Goal: Information Seeking & Learning: Learn about a topic

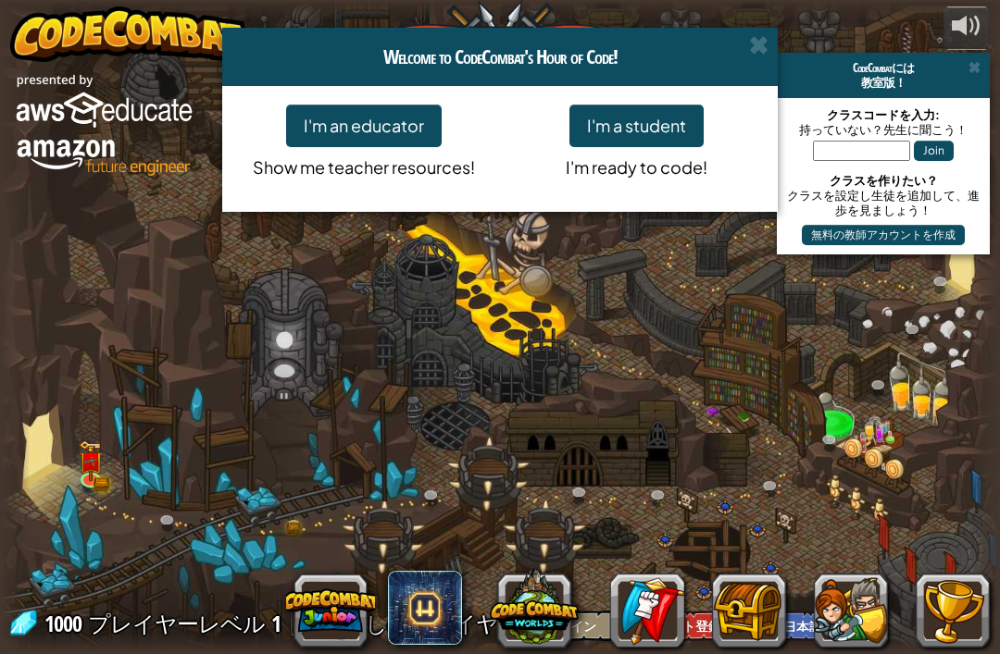
select select "ja"
click at [758, 48] on span at bounding box center [758, 44] width 19 height 19
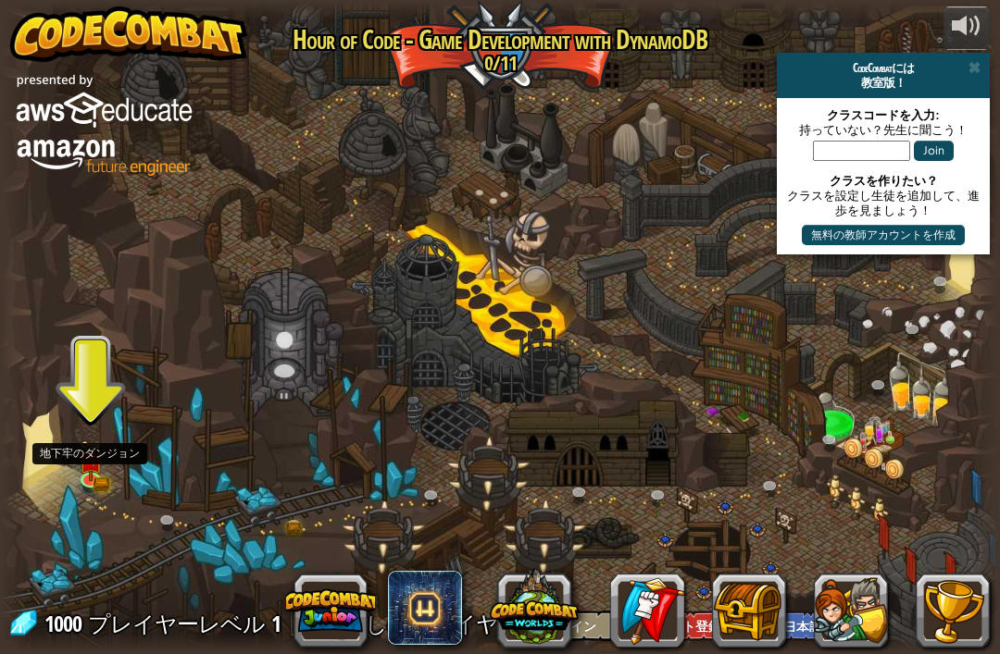
click at [94, 466] on img at bounding box center [90, 461] width 25 height 41
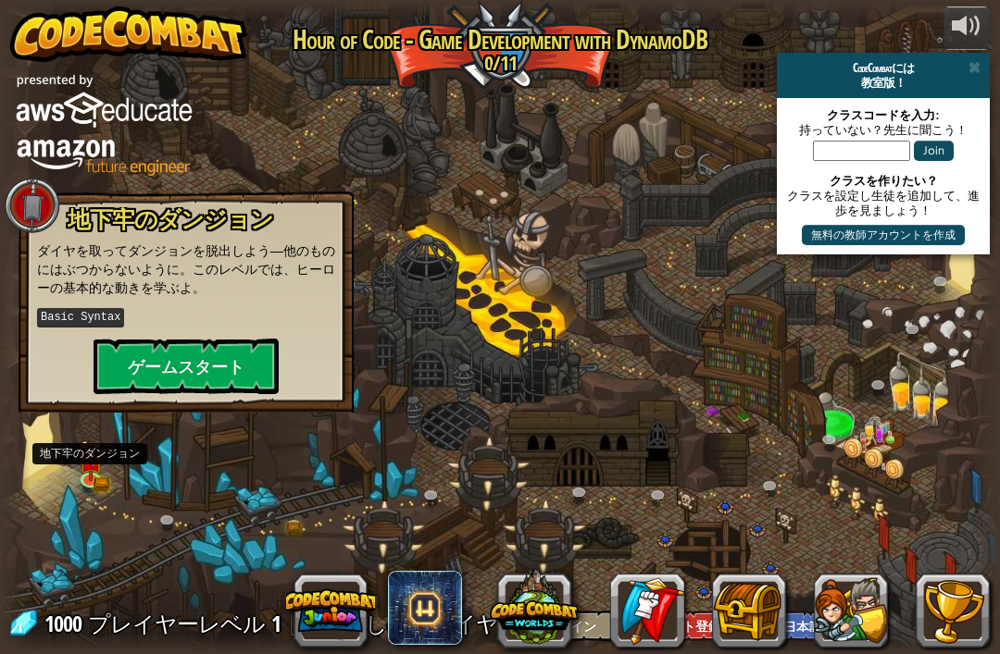
click at [129, 378] on button "ゲームスタート" at bounding box center [185, 367] width 185 height 56
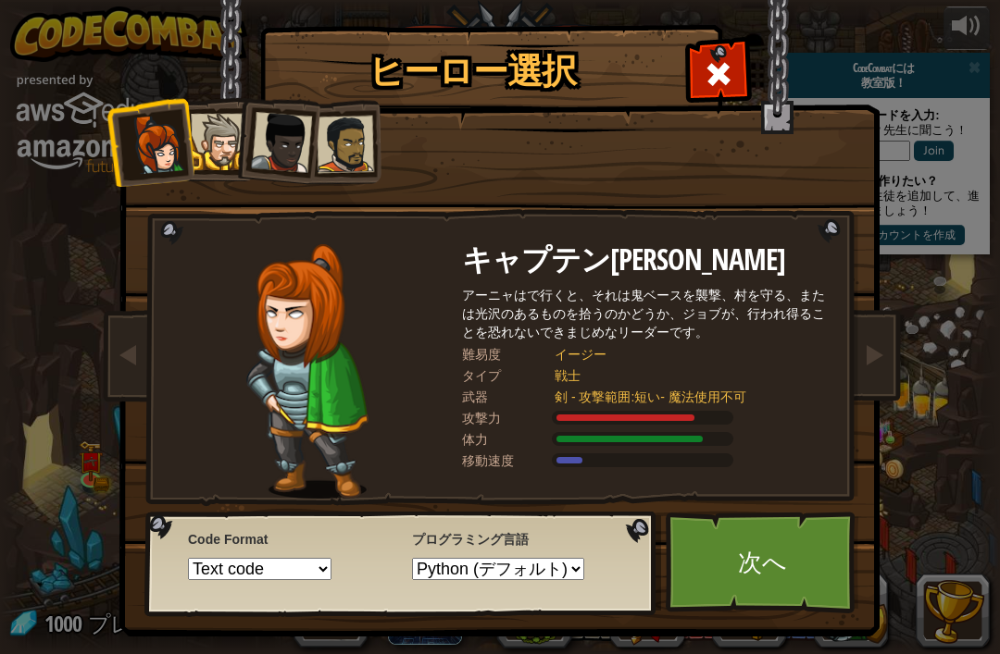
click at [216, 145] on div at bounding box center [219, 142] width 56 height 56
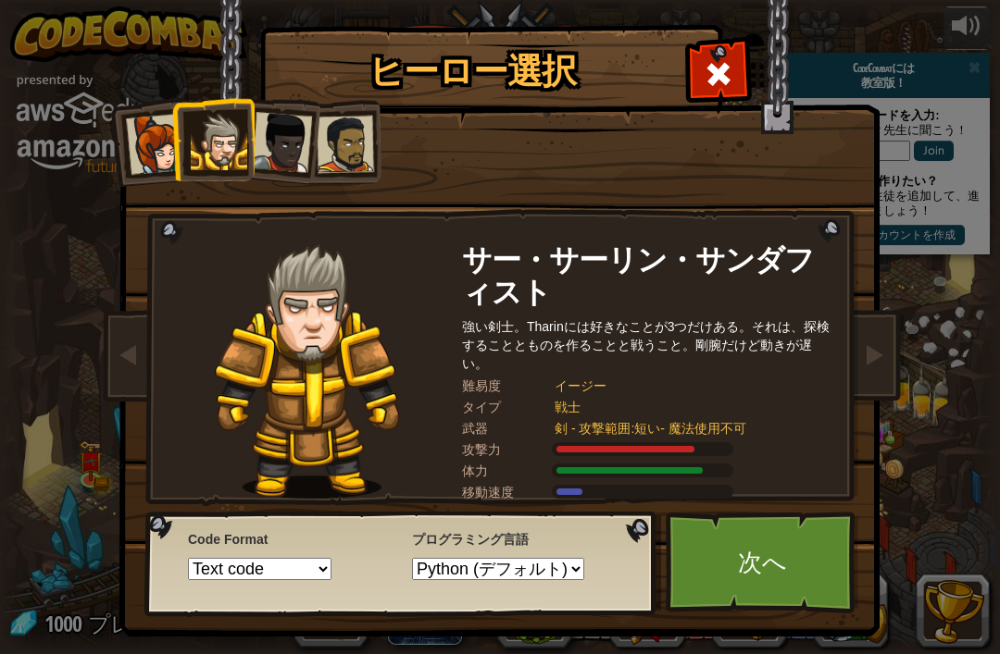
click at [283, 139] on div at bounding box center [281, 142] width 61 height 61
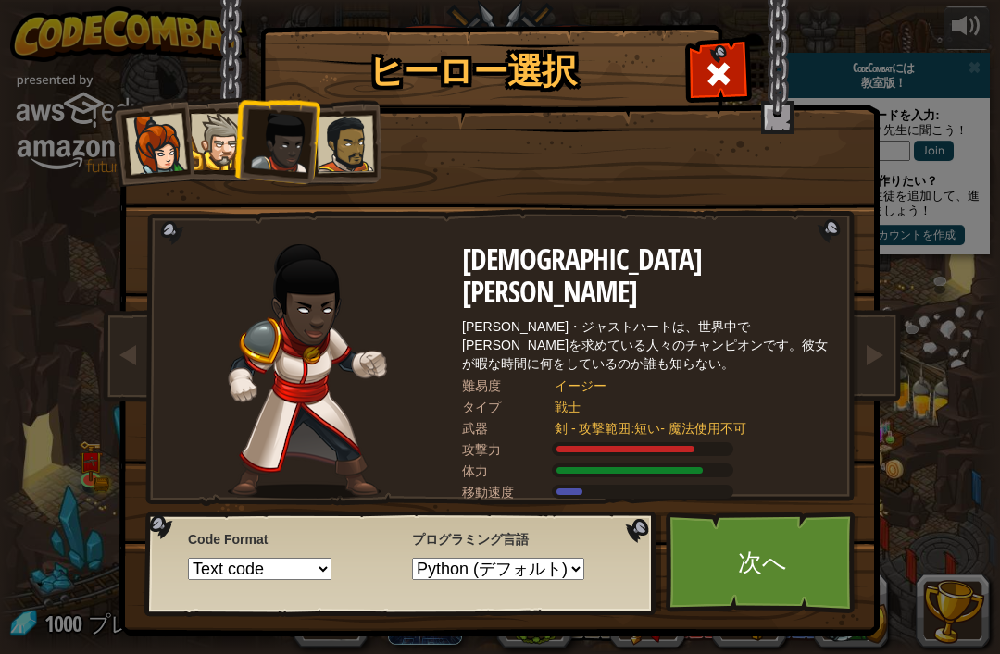
click at [306, 131] on div at bounding box center [281, 142] width 61 height 61
click at [336, 137] on div at bounding box center [345, 144] width 57 height 57
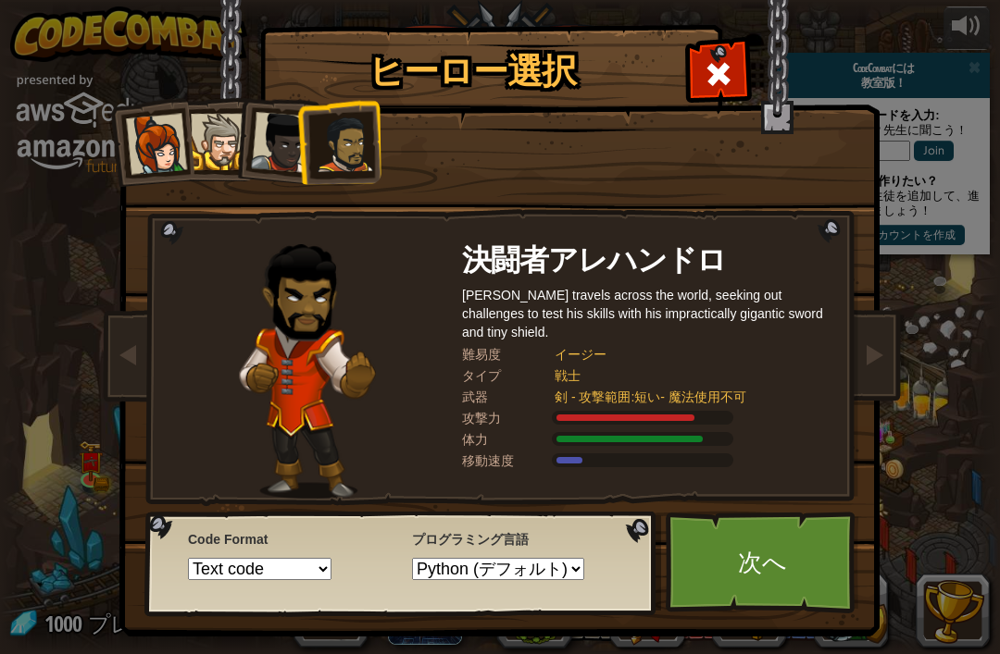
click at [162, 145] on div at bounding box center [156, 144] width 61 height 61
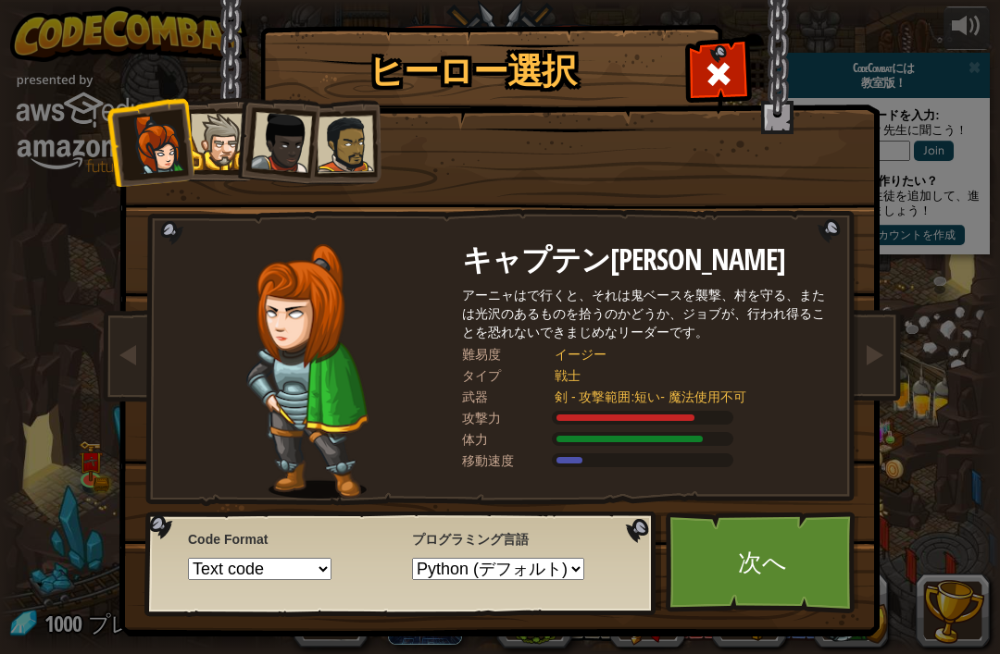
click at [222, 122] on div at bounding box center [219, 142] width 56 height 56
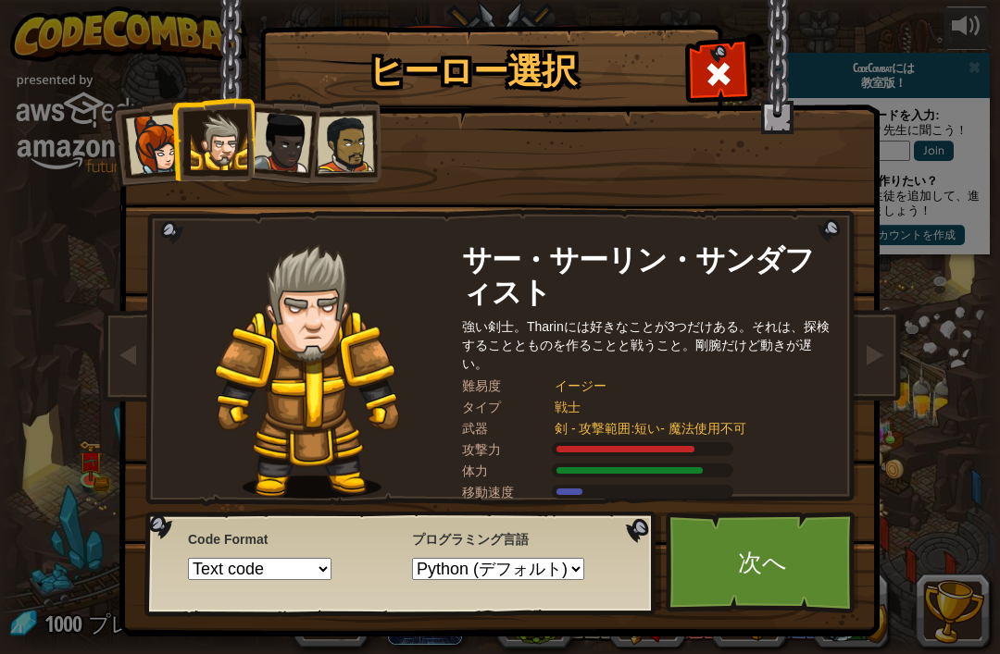
click at [282, 136] on div at bounding box center [281, 142] width 61 height 61
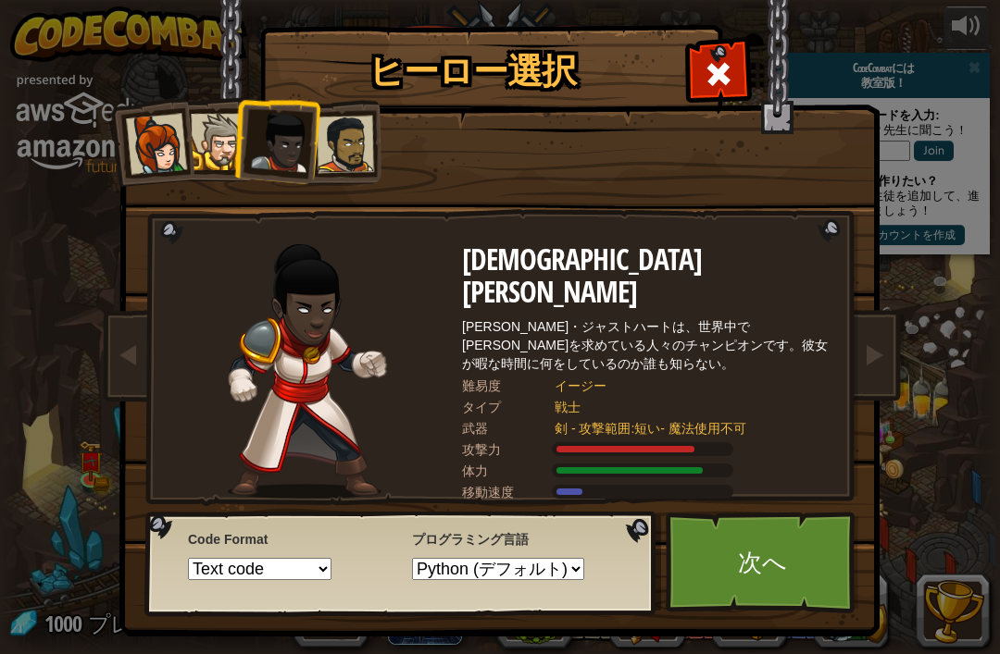
click at [168, 135] on div at bounding box center [156, 144] width 61 height 61
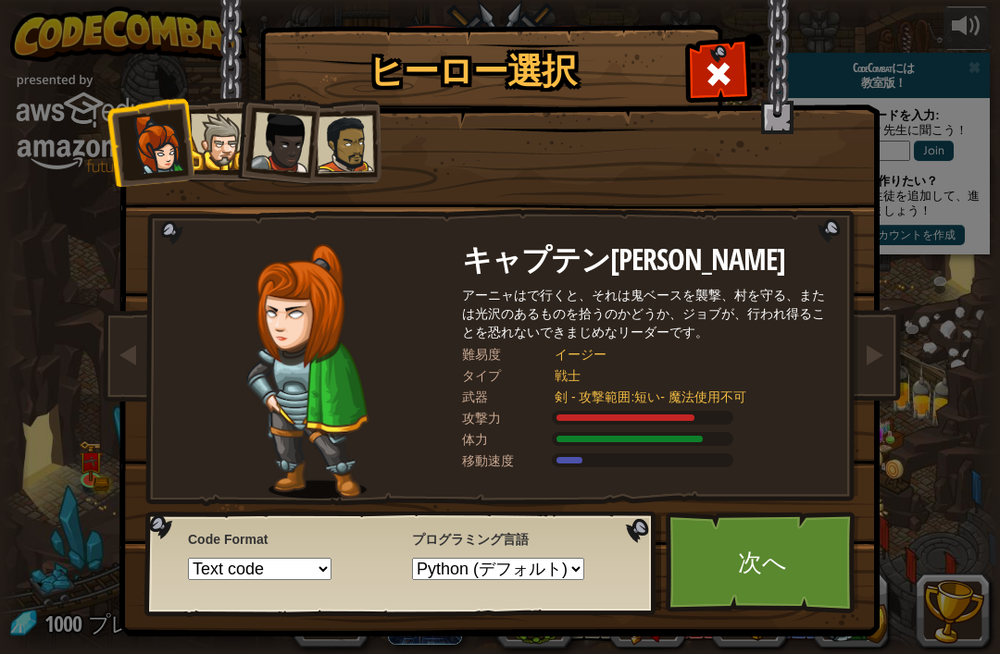
click at [222, 131] on div at bounding box center [219, 142] width 56 height 56
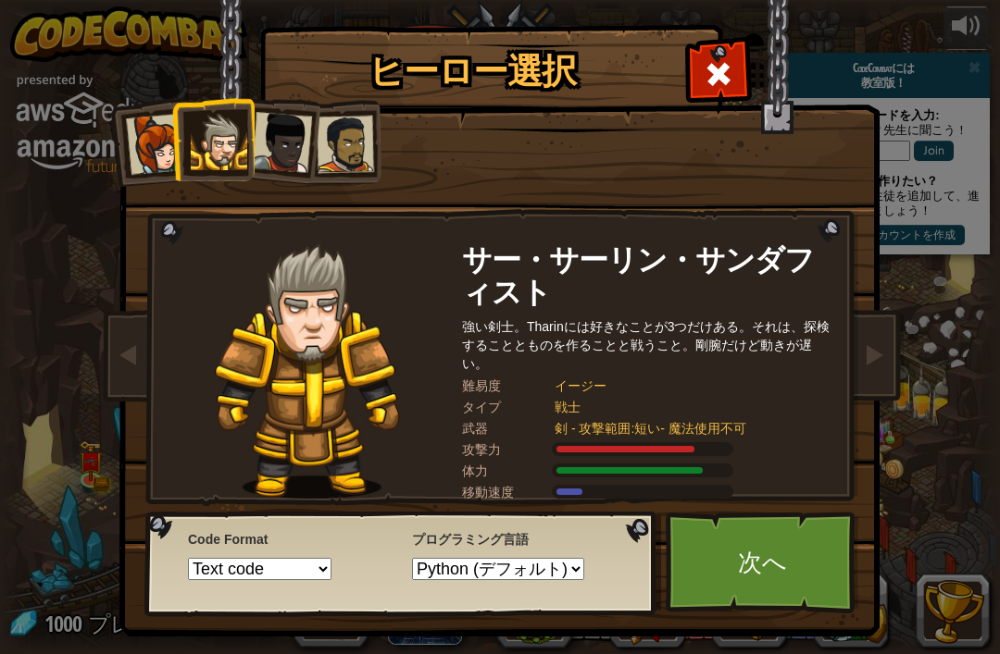
click at [147, 152] on div at bounding box center [156, 144] width 61 height 61
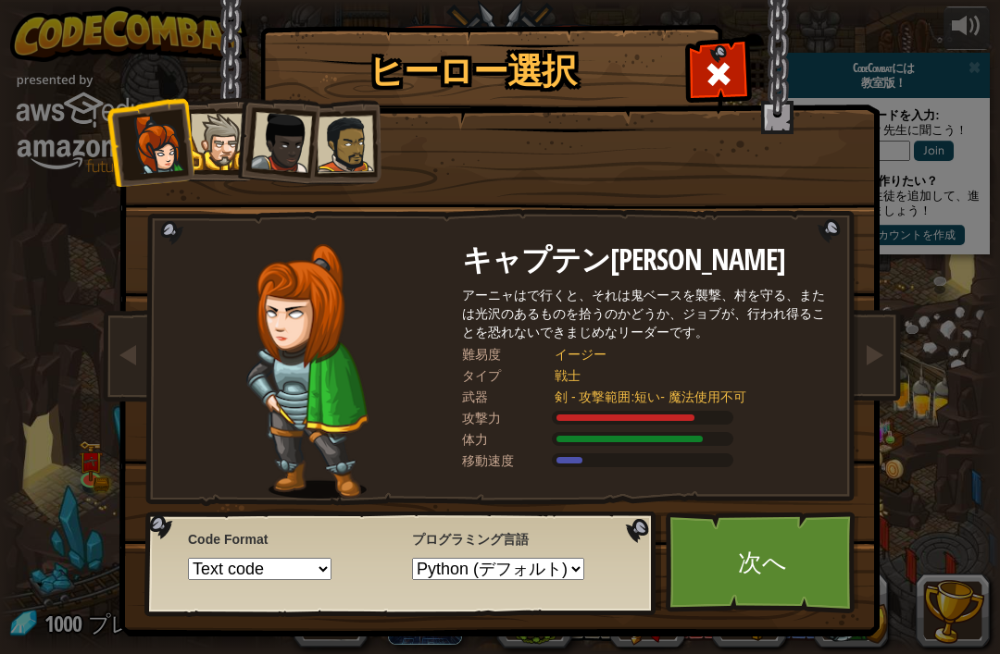
click at [204, 145] on div at bounding box center [219, 142] width 56 height 56
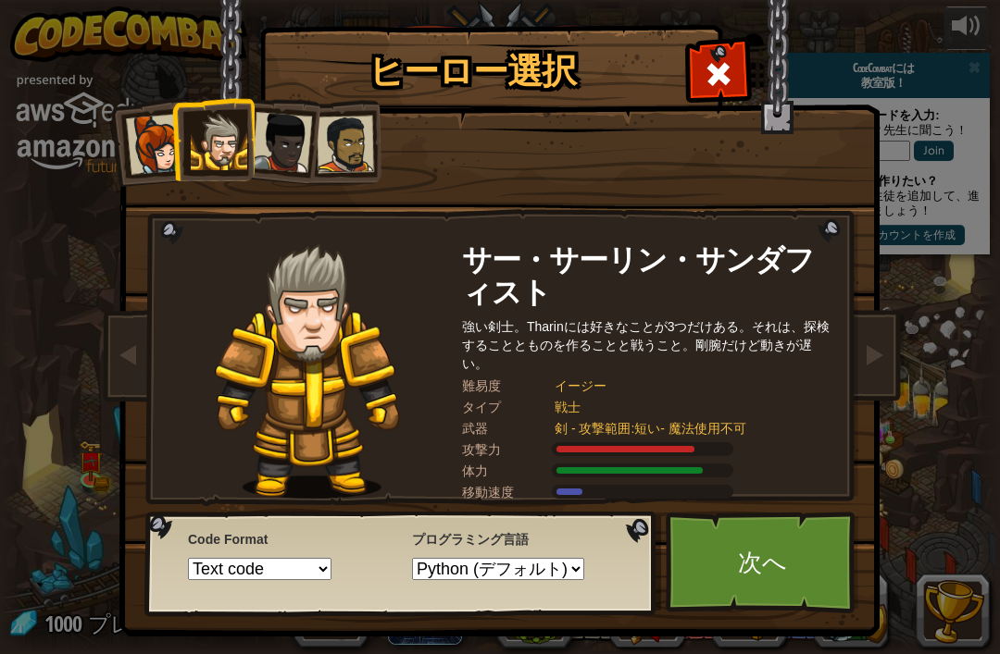
click at [719, 566] on link "次へ" at bounding box center [761, 563] width 193 height 102
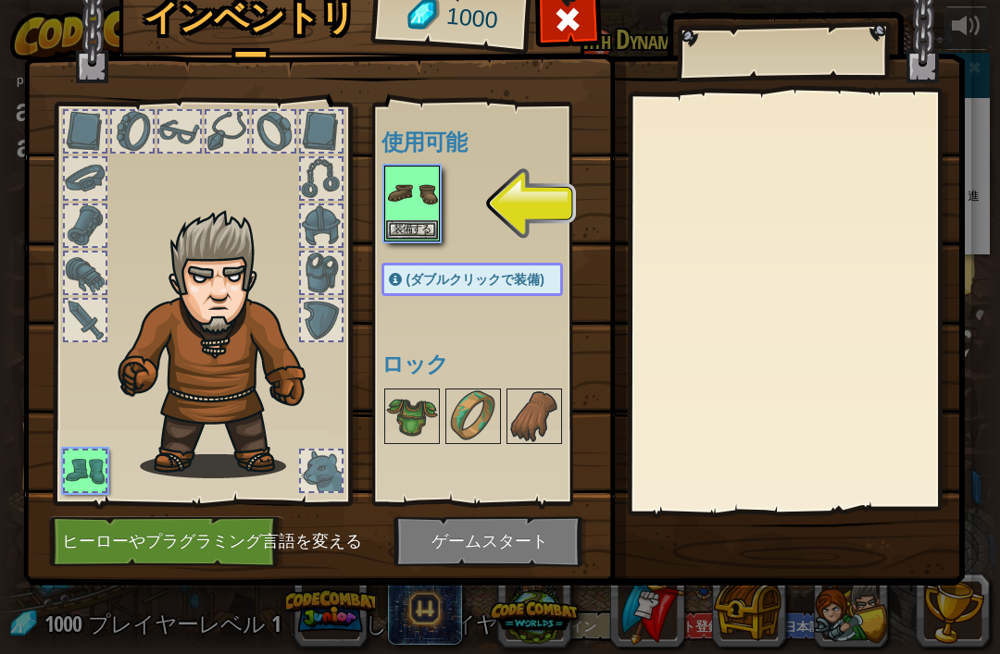
click at [410, 193] on img at bounding box center [412, 194] width 52 height 52
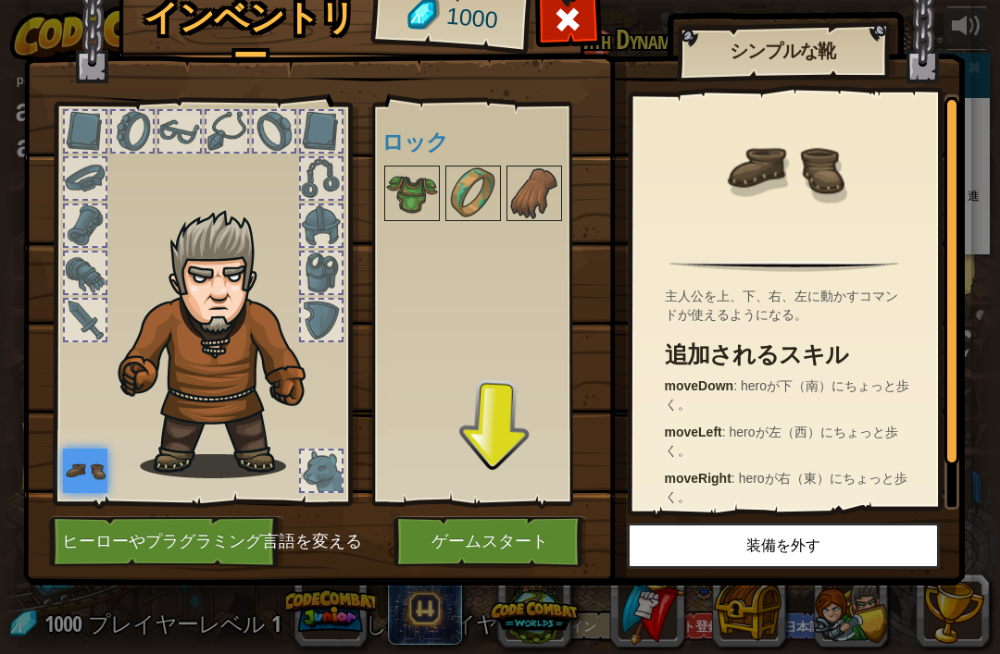
click at [429, 181] on img at bounding box center [412, 194] width 52 height 52
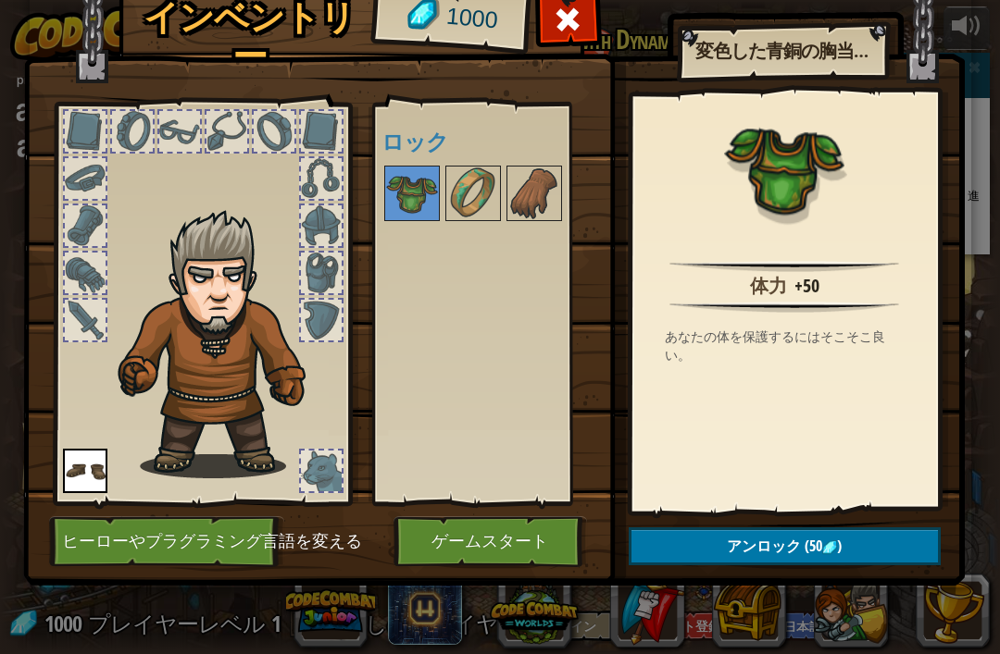
click at [478, 535] on button "ゲームスタート" at bounding box center [489, 541] width 193 height 51
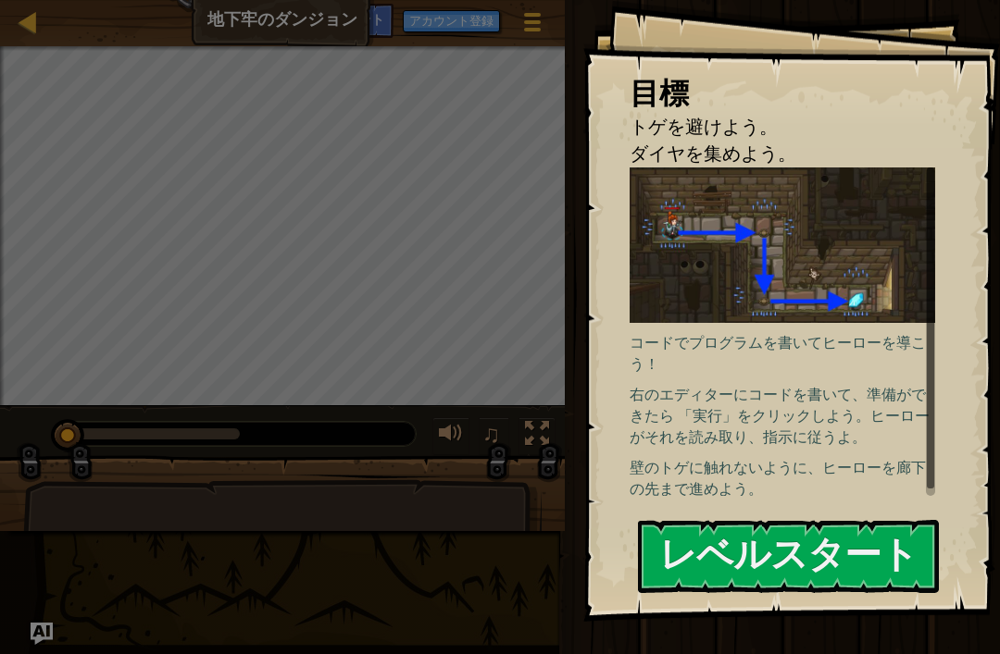
click at [829, 564] on button "レベルスタート" at bounding box center [788, 556] width 301 height 73
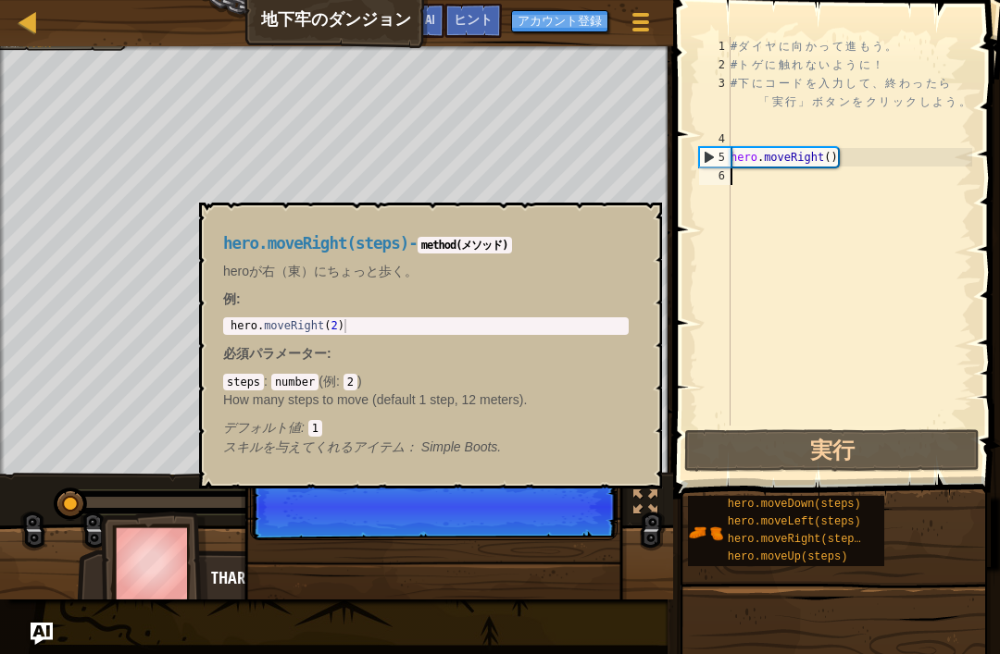
click at [798, 539] on span "hero.moveRight(steps)" at bounding box center [798, 539] width 140 height 13
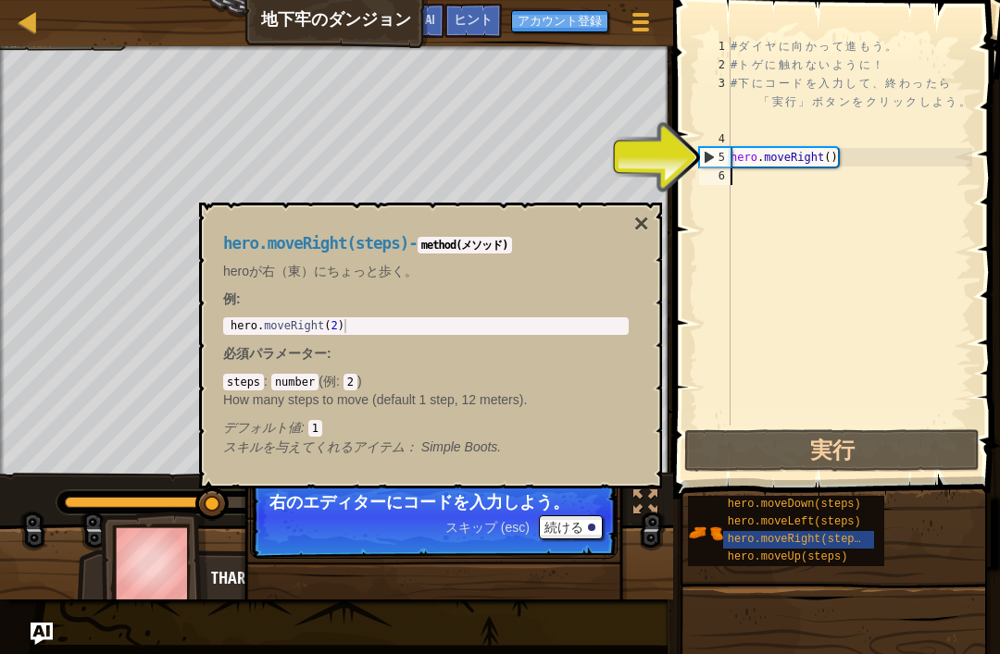
click at [710, 157] on div "5" at bounding box center [715, 157] width 31 height 19
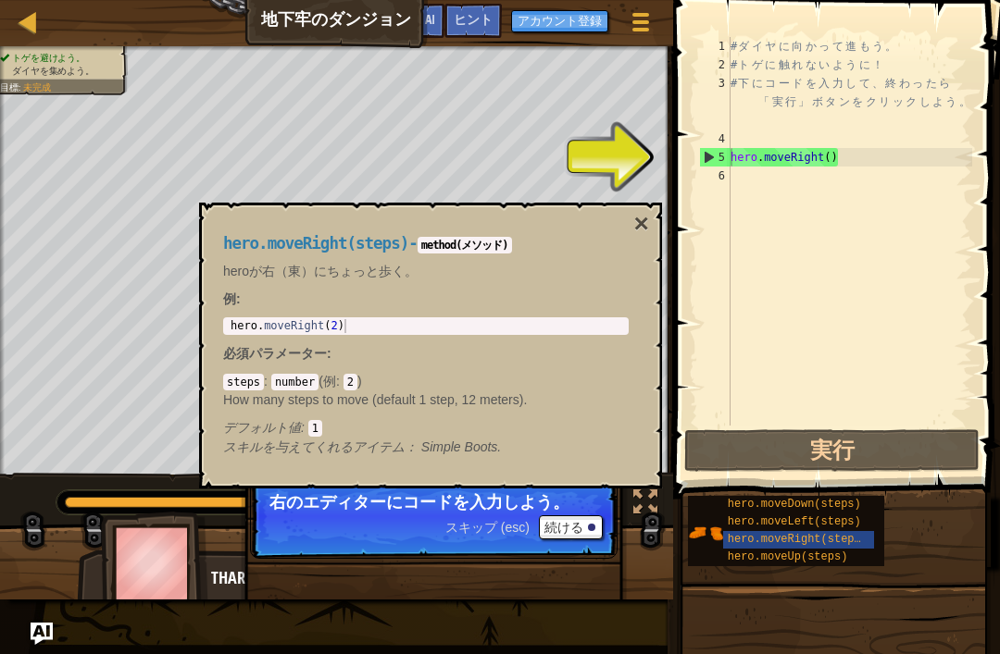
click at [892, 452] on button "実行" at bounding box center [831, 450] width 295 height 43
click at [635, 235] on button "×" at bounding box center [641, 224] width 15 height 26
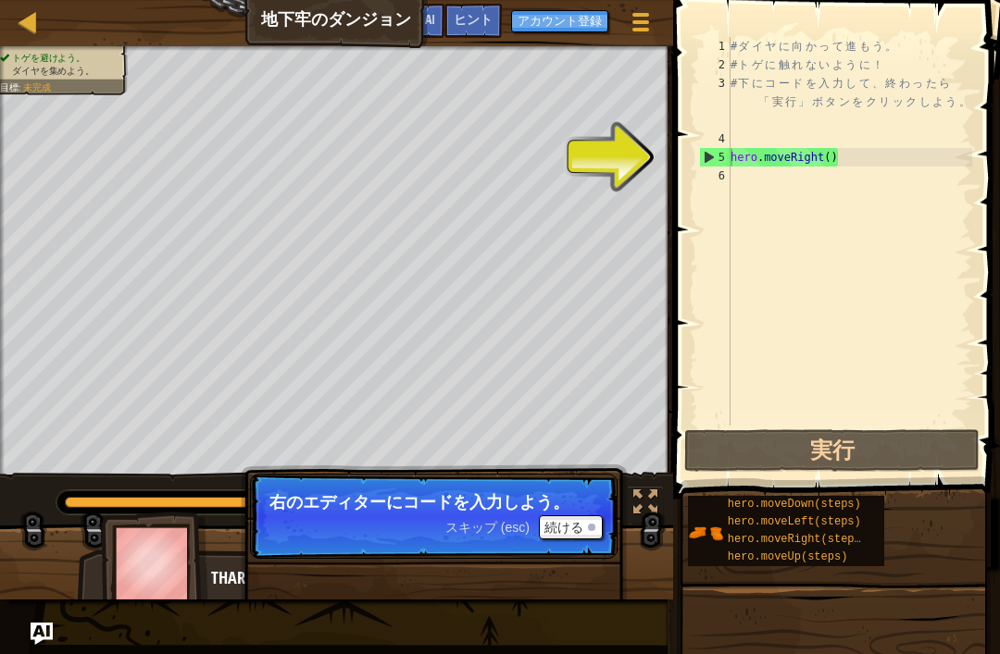
click at [583, 531] on button "続ける" at bounding box center [571, 528] width 64 height 24
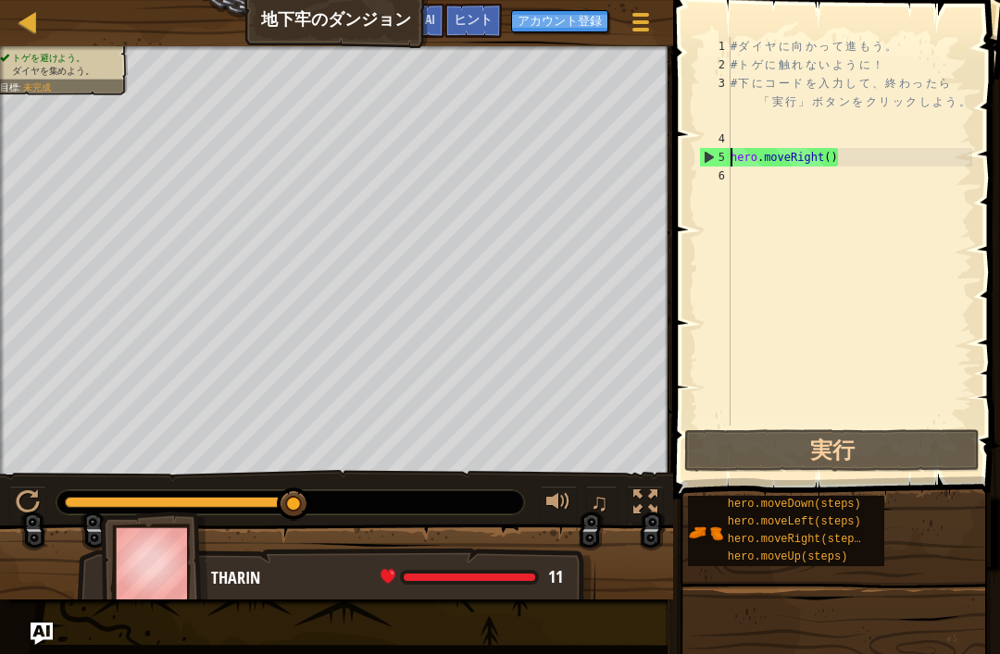
type textarea "き"
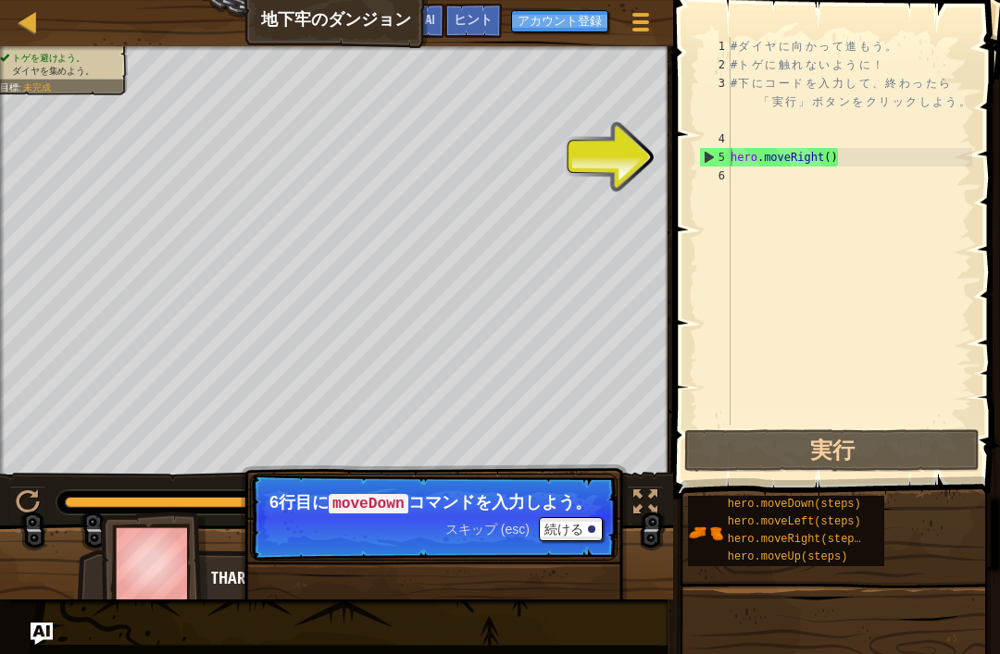
click at [556, 541] on button "続ける" at bounding box center [571, 529] width 64 height 24
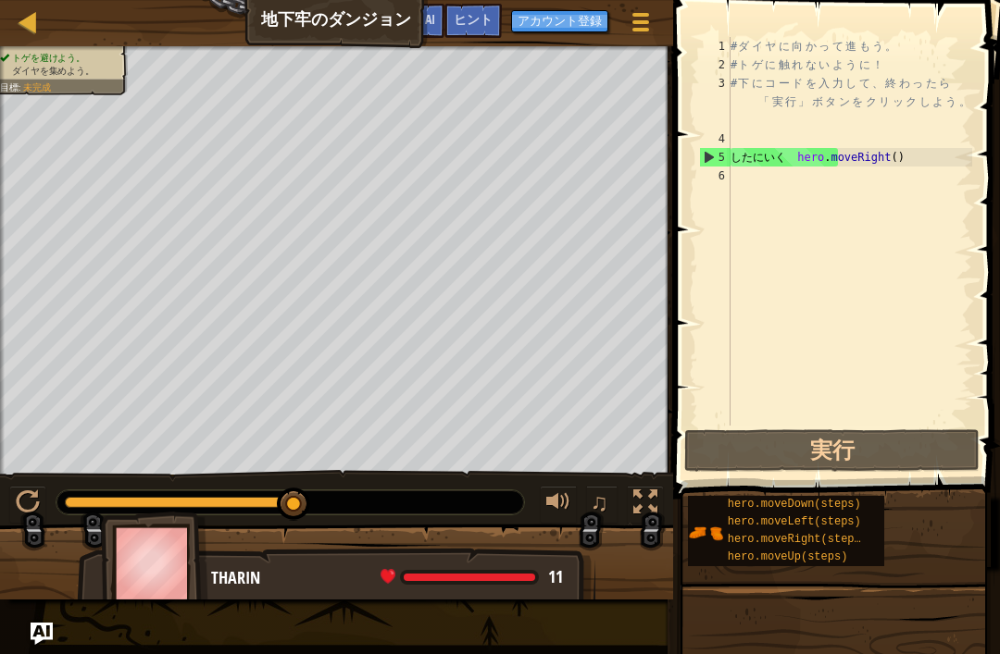
scroll to position [0, 4]
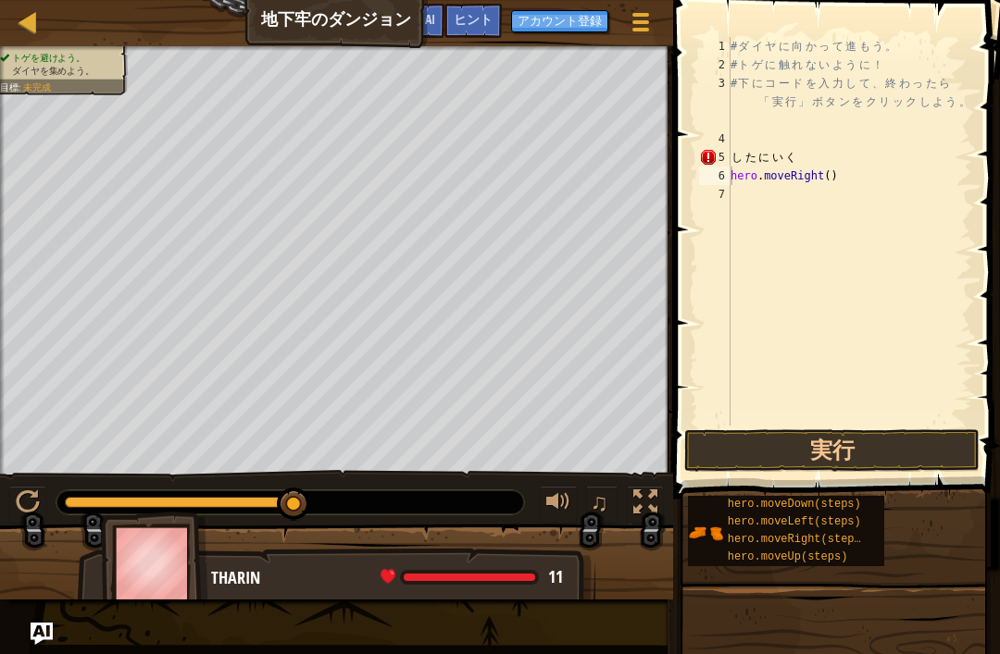
click at [886, 449] on button "実行" at bounding box center [831, 450] width 295 height 43
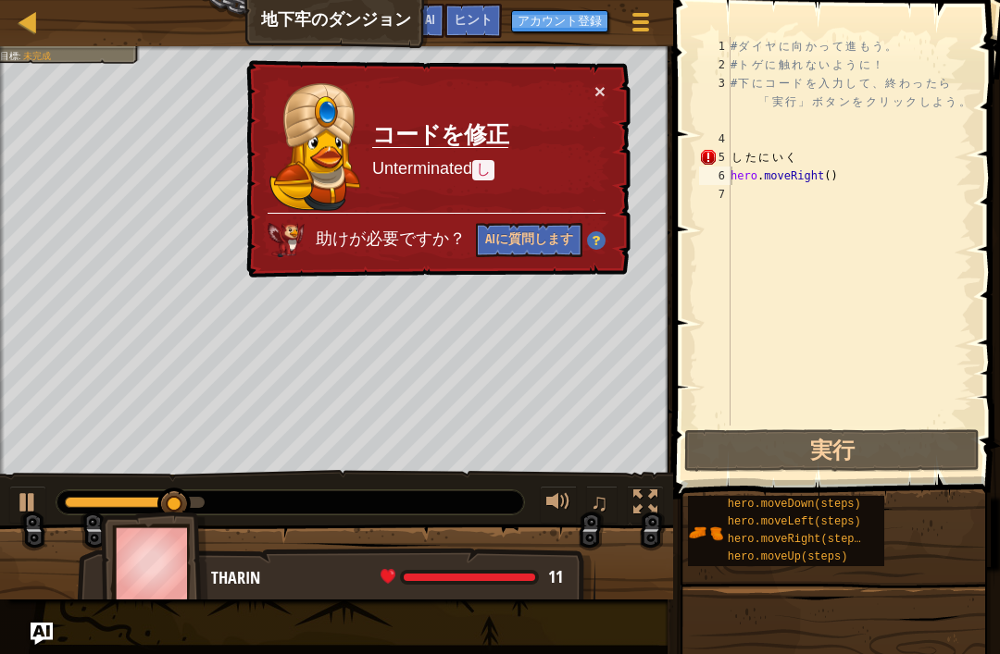
click at [530, 251] on button "AIに質問します" at bounding box center [529, 240] width 106 height 34
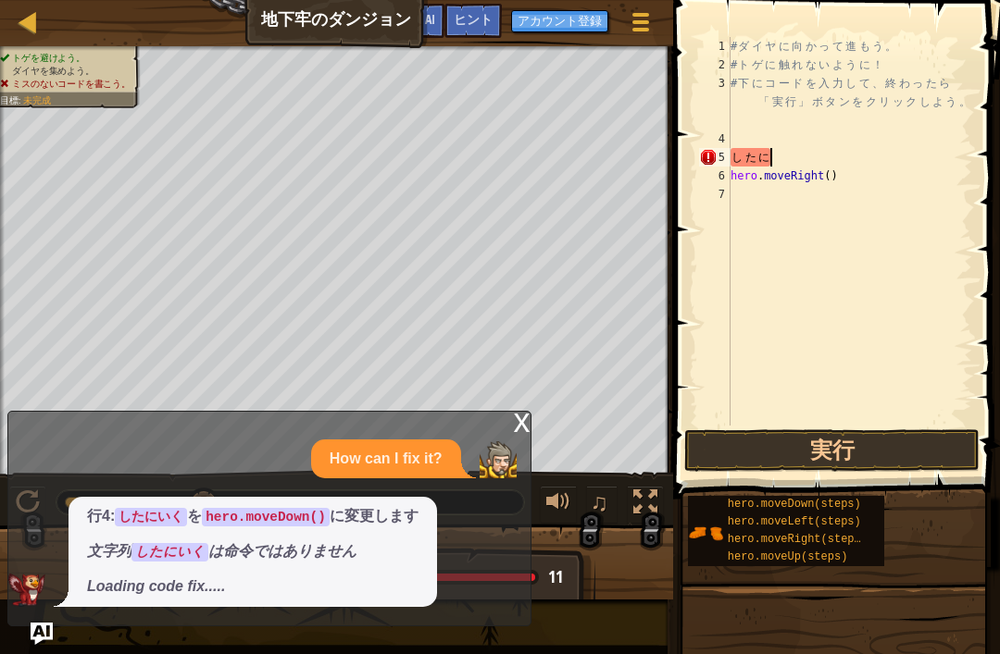
scroll to position [0, 1]
type textarea "し"
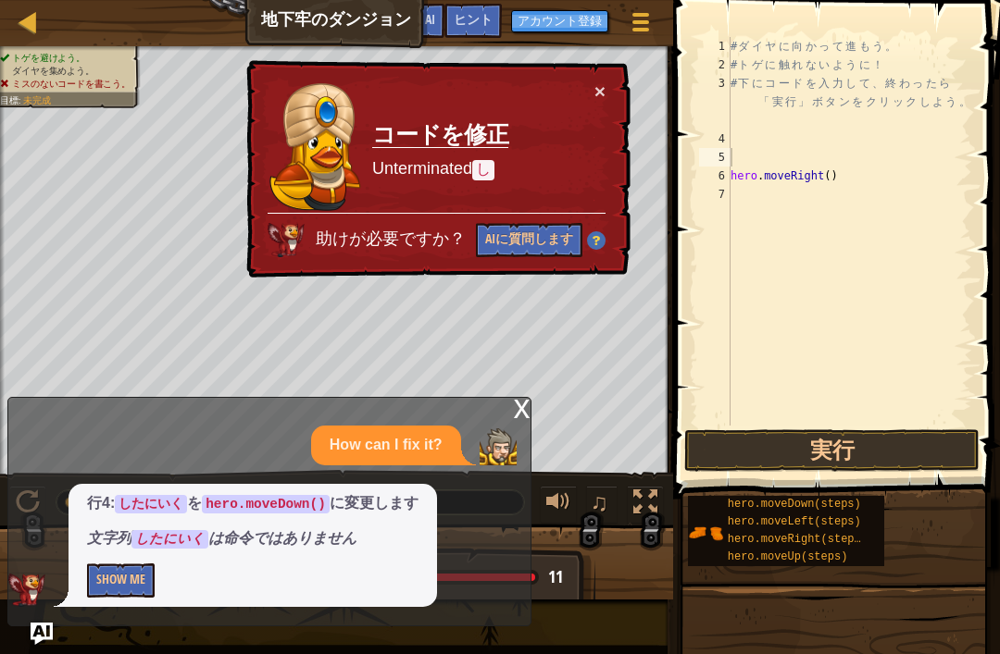
click at [540, 237] on button "AIに質問します" at bounding box center [529, 240] width 106 height 34
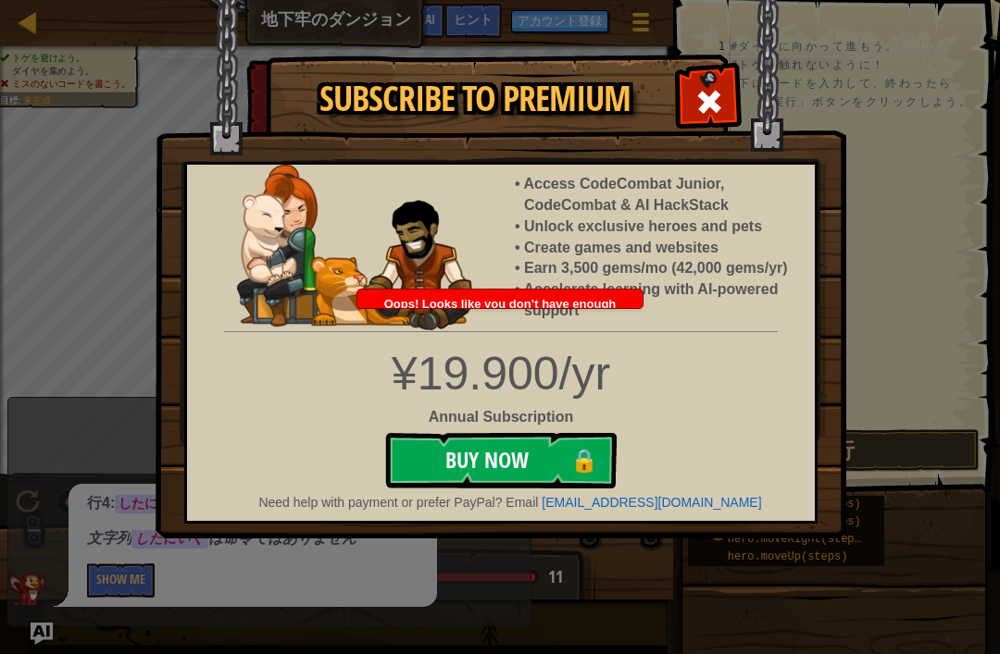
click at [710, 99] on span at bounding box center [709, 102] width 30 height 30
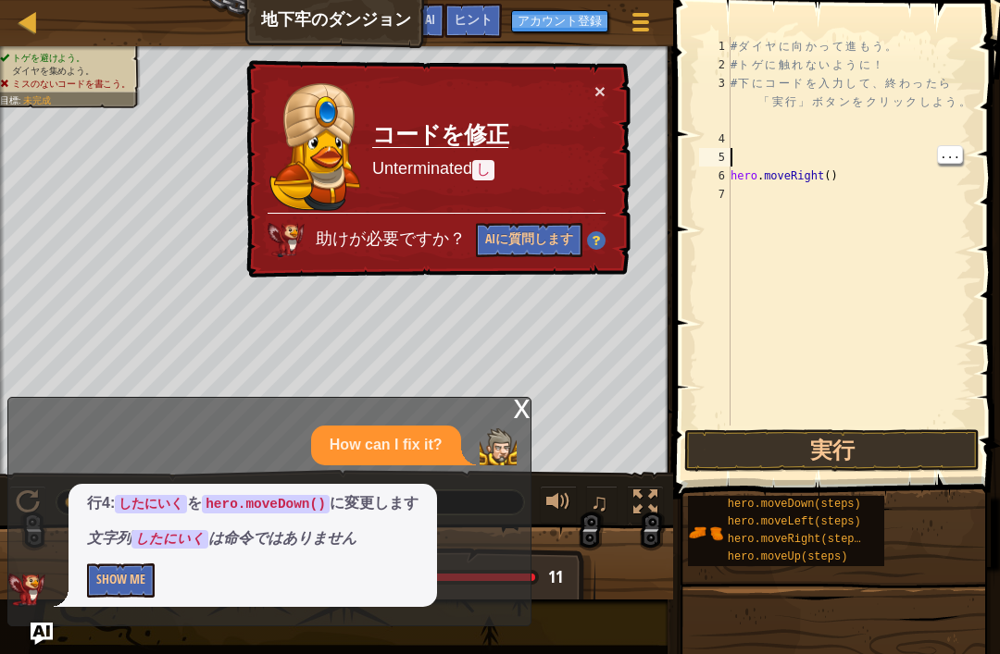
click at [743, 155] on div "# ダ イ ヤ に 向 か っ て 進 も う 。 # ト ゲ に 触 れ な い よ う に ！ # 下 に コ ー ド を 入 力 し て 、 終 わ っ…" at bounding box center [849, 250] width 245 height 426
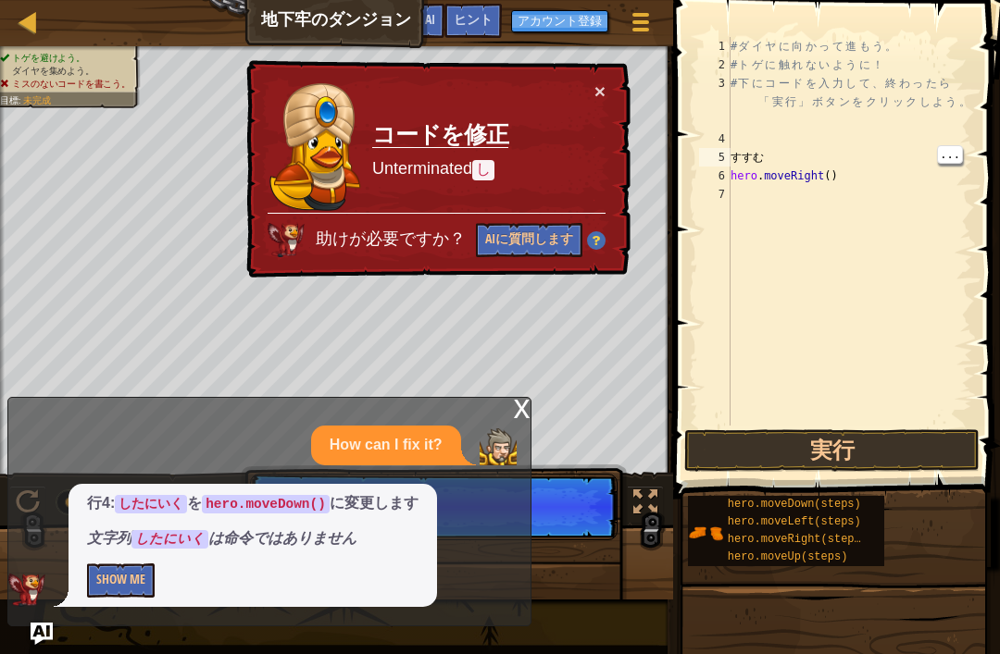
type textarea "進む"
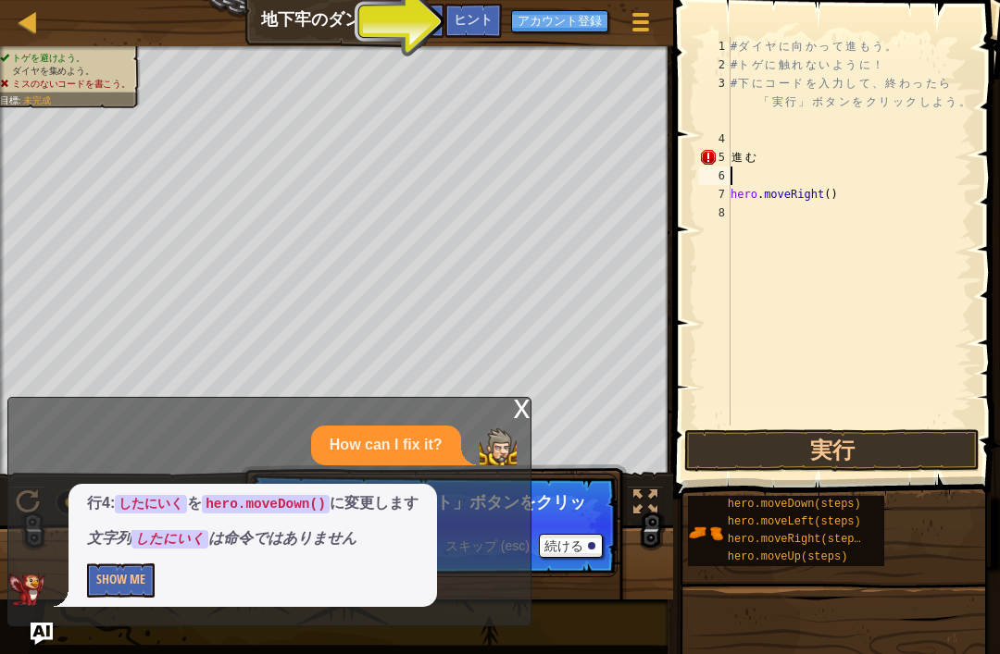
type textarea "進む"
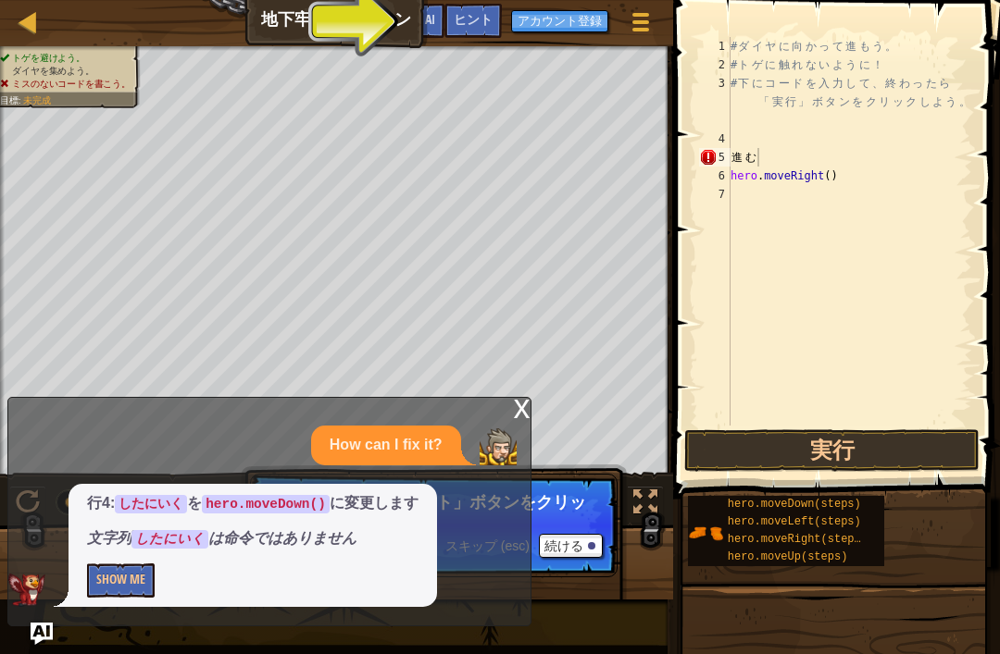
click at [858, 471] on button "実行" at bounding box center [831, 450] width 295 height 43
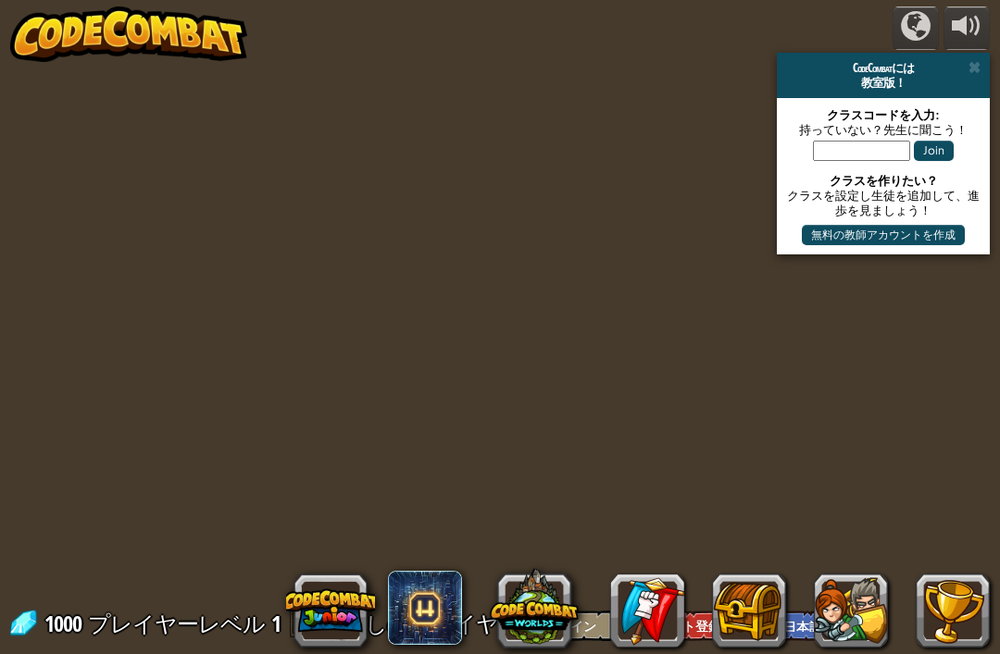
select select "ja"
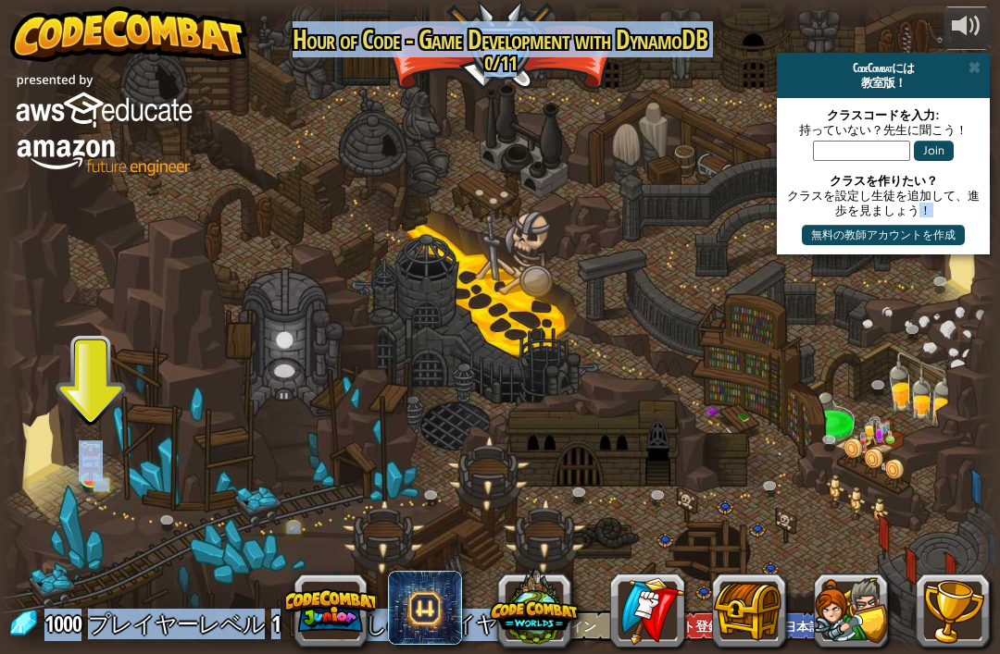
click at [951, 436] on div at bounding box center [500, 327] width 1000 height 653
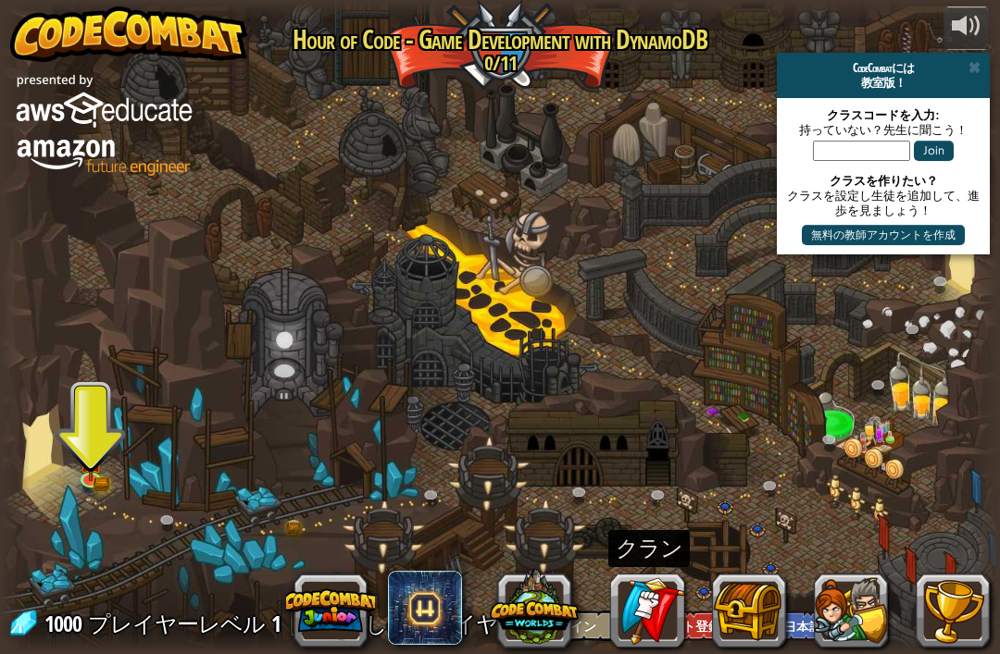
click at [649, 606] on link at bounding box center [647, 611] width 74 height 74
click at [640, 615] on link at bounding box center [647, 611] width 74 height 74
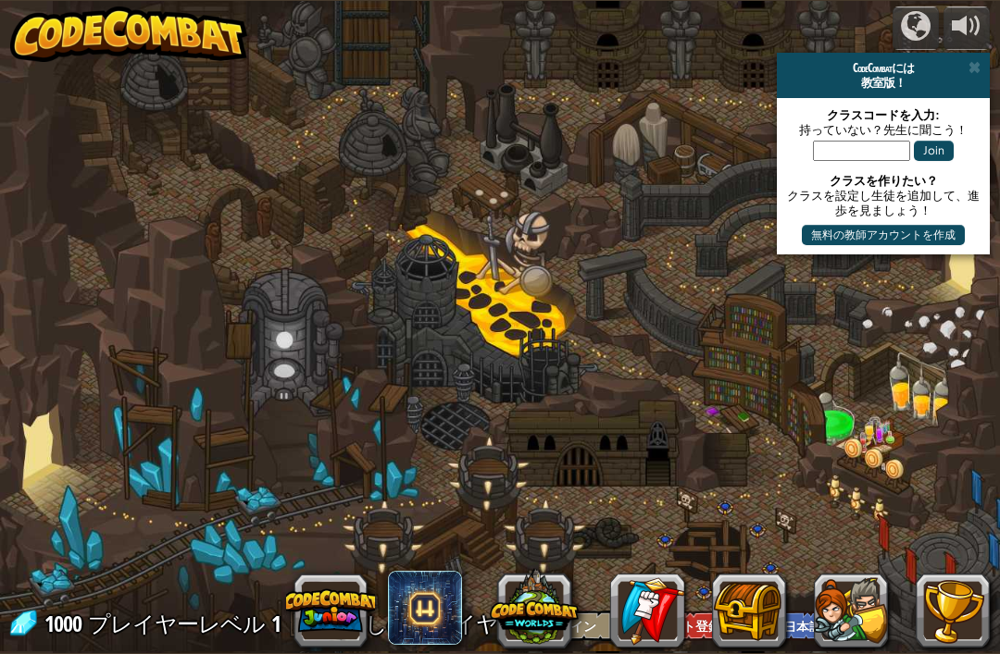
select select "ja"
